Goal: Information Seeking & Learning: Learn about a topic

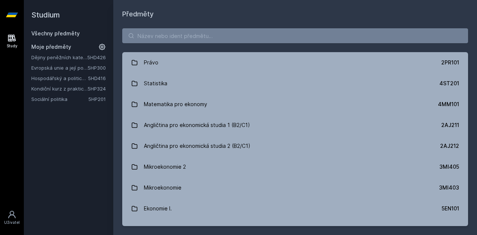
click at [60, 101] on link "Sociální politika" at bounding box center [59, 98] width 57 height 7
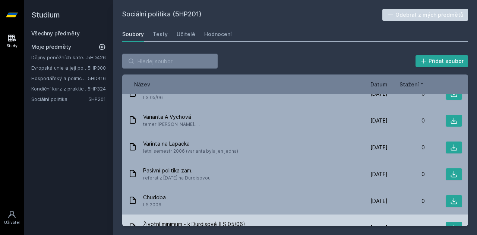
scroll to position [298, 0]
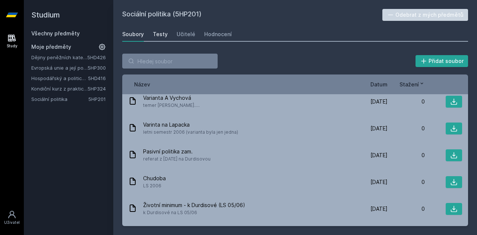
click at [161, 32] on div "Testy" at bounding box center [160, 34] width 15 height 7
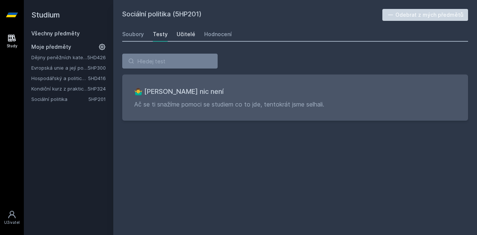
click at [182, 31] on div "Učitelé" at bounding box center [186, 34] width 19 height 7
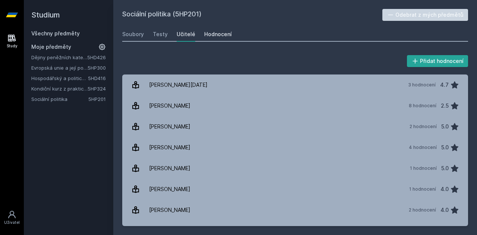
click at [206, 35] on div "Hodnocení" at bounding box center [218, 34] width 28 height 7
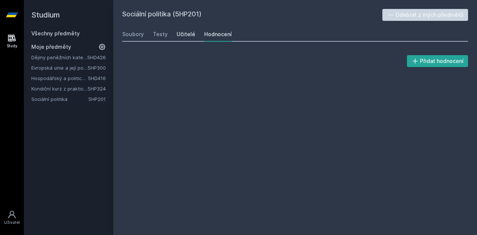
click at [188, 35] on div "Učitelé" at bounding box center [186, 34] width 19 height 7
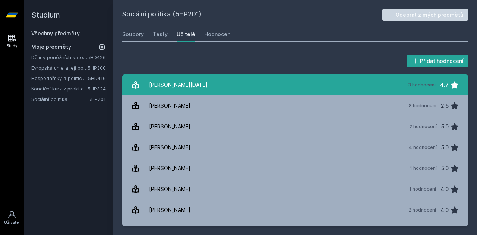
click at [376, 85] on link "[PERSON_NAME][DATE] 3 hodnocení 4.7" at bounding box center [295, 85] width 346 height 21
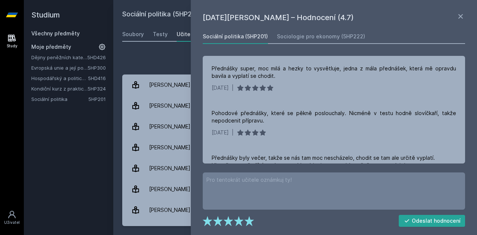
click at [145, 57] on div "Přidat hodnocení" at bounding box center [295, 61] width 346 height 15
click at [462, 15] on icon at bounding box center [460, 16] width 4 height 4
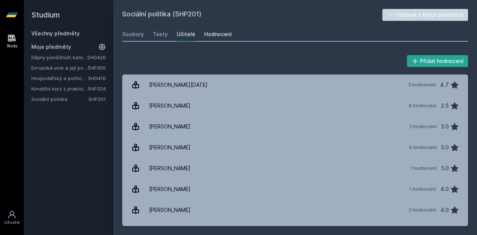
click at [217, 31] on div "Hodnocení" at bounding box center [218, 34] width 28 height 7
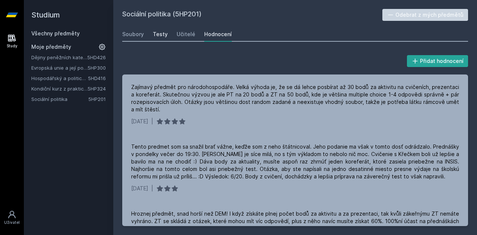
click at [155, 34] on div "Testy" at bounding box center [160, 34] width 15 height 7
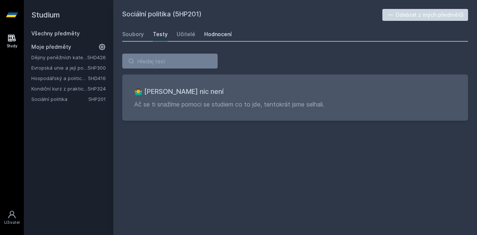
click at [218, 32] on div "Hodnocení" at bounding box center [218, 34] width 28 height 7
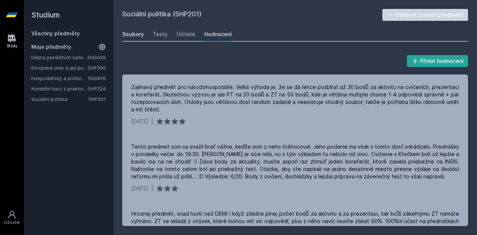
click at [141, 32] on div "Soubory" at bounding box center [133, 34] width 22 height 7
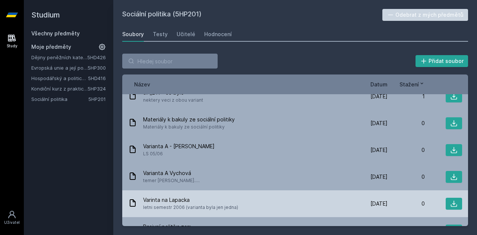
scroll to position [224, 0]
